Goal: Obtain resource: Download file/media

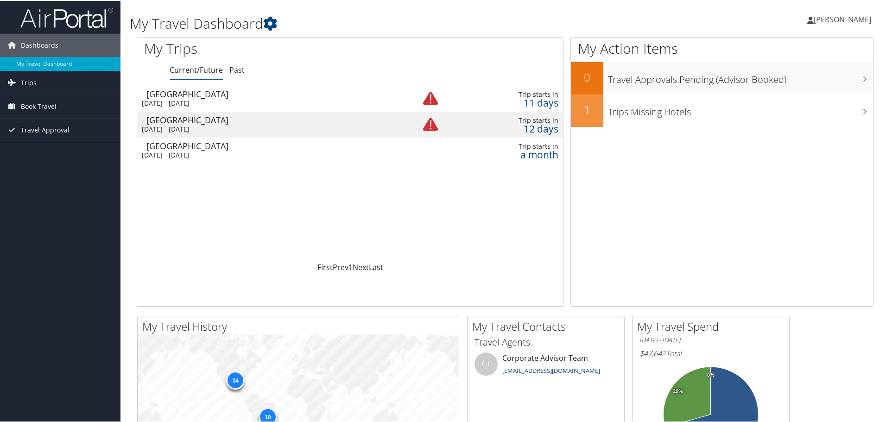
click at [188, 124] on div "[DATE] - [DATE]" at bounding box center [266, 128] width 248 height 8
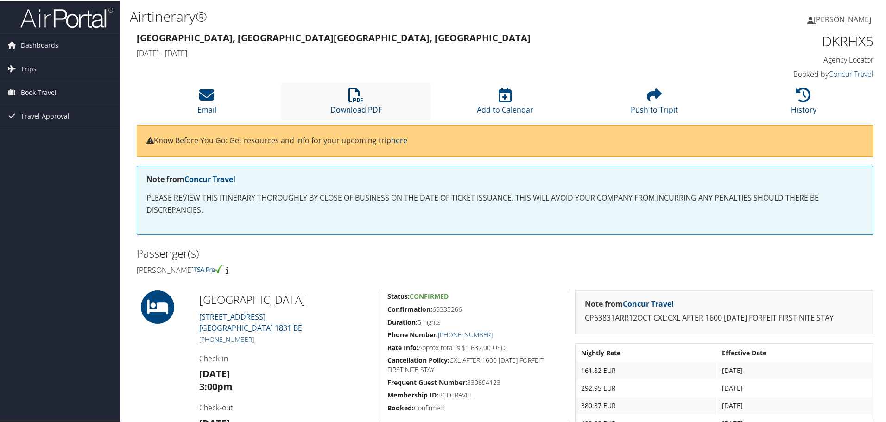
click at [355, 93] on icon at bounding box center [356, 94] width 15 height 15
